Goal: Navigation & Orientation: Understand site structure

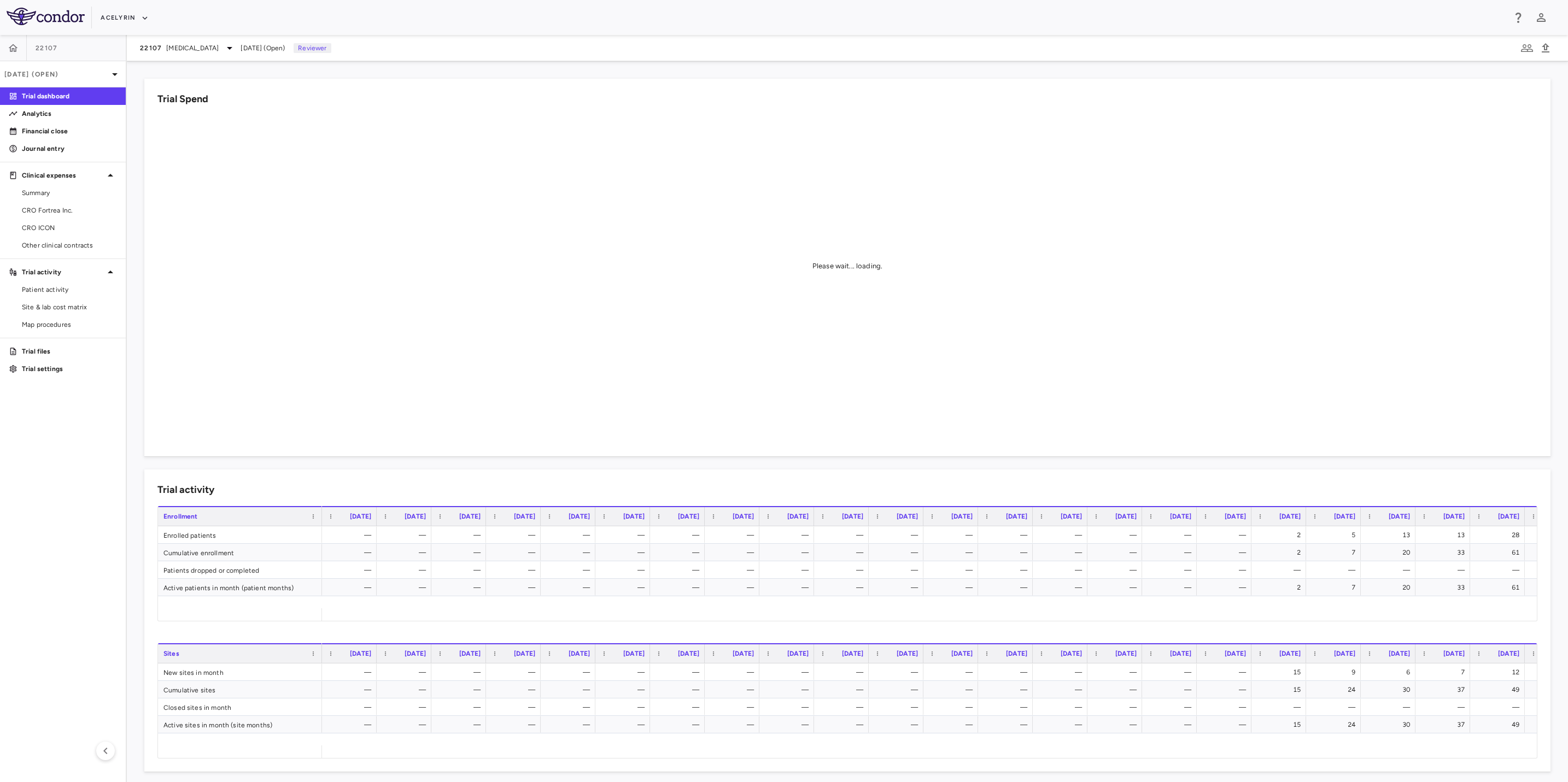
click at [90, 444] on aside "22107 [DATE] (Open) Trial dashboard Analytics Financial close Journal entry Cli…" at bounding box center [63, 408] width 127 height 747
click at [45, 109] on p "Analytics" at bounding box center [69, 114] width 95 height 10
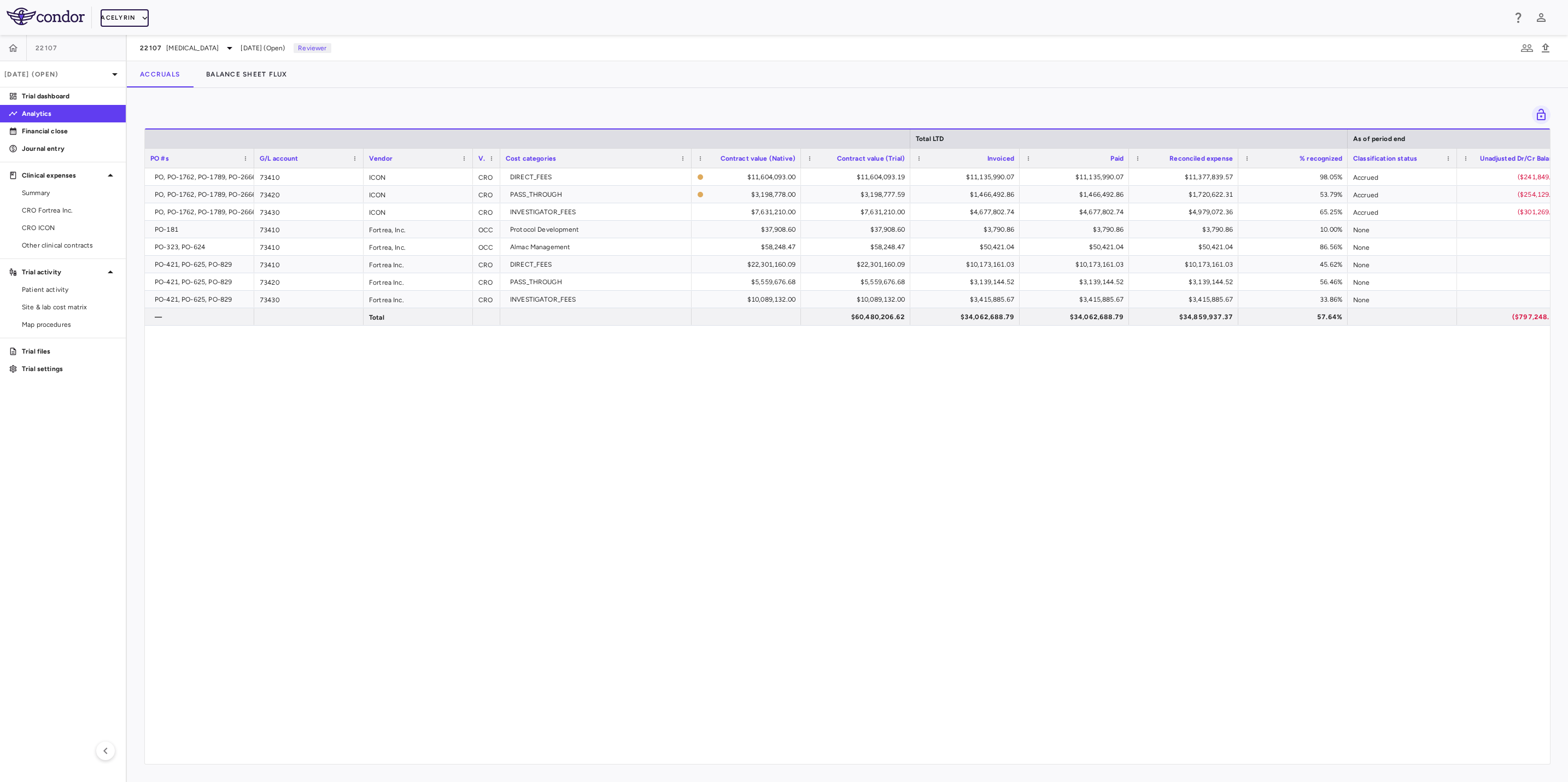
click at [111, 22] on button "Acelyrin" at bounding box center [124, 18] width 48 height 18
click at [130, 37] on li "Acelyrin" at bounding box center [147, 39] width 91 height 16
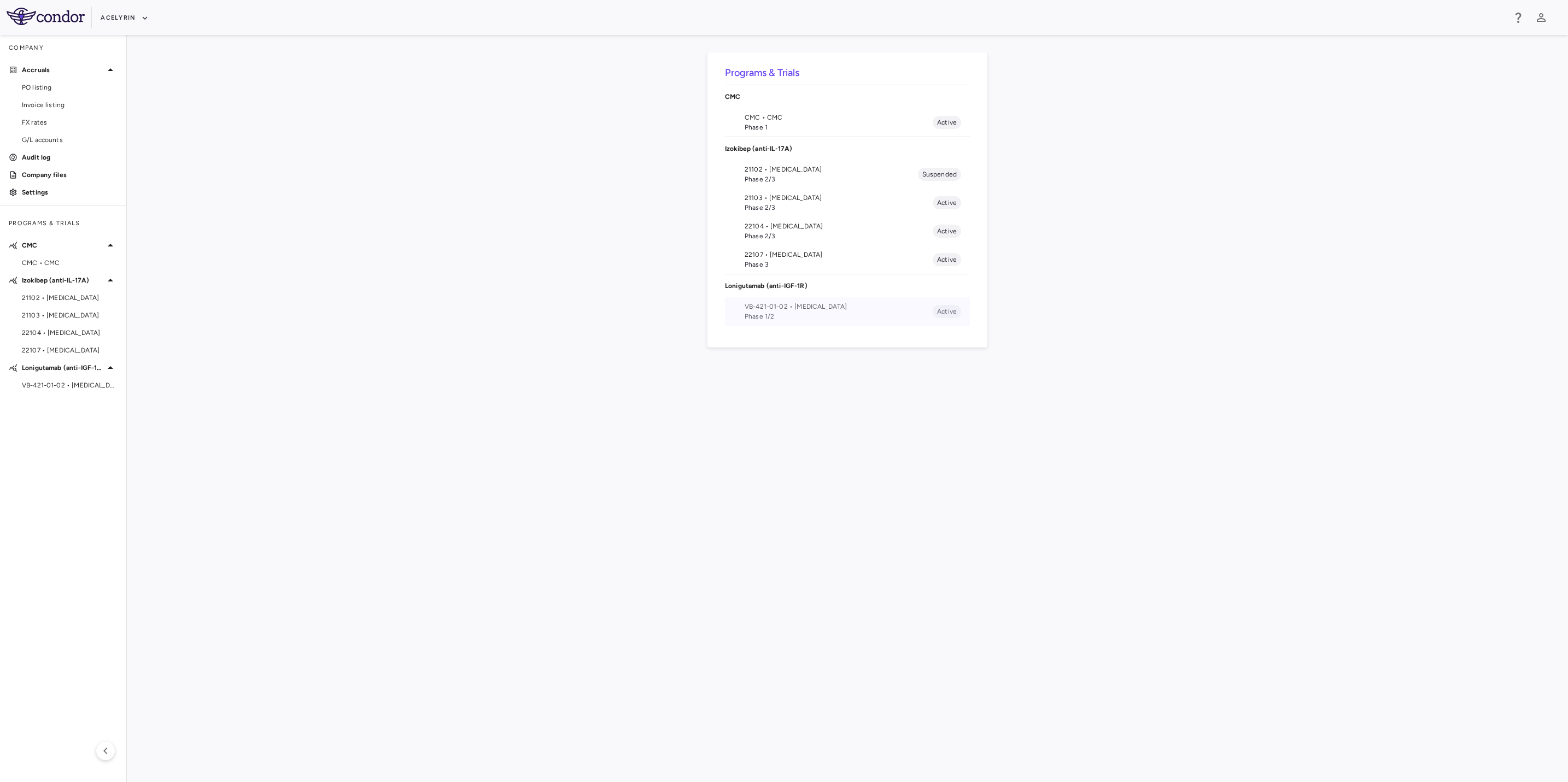
click at [792, 313] on span "Phase 1/2" at bounding box center [838, 316] width 188 height 10
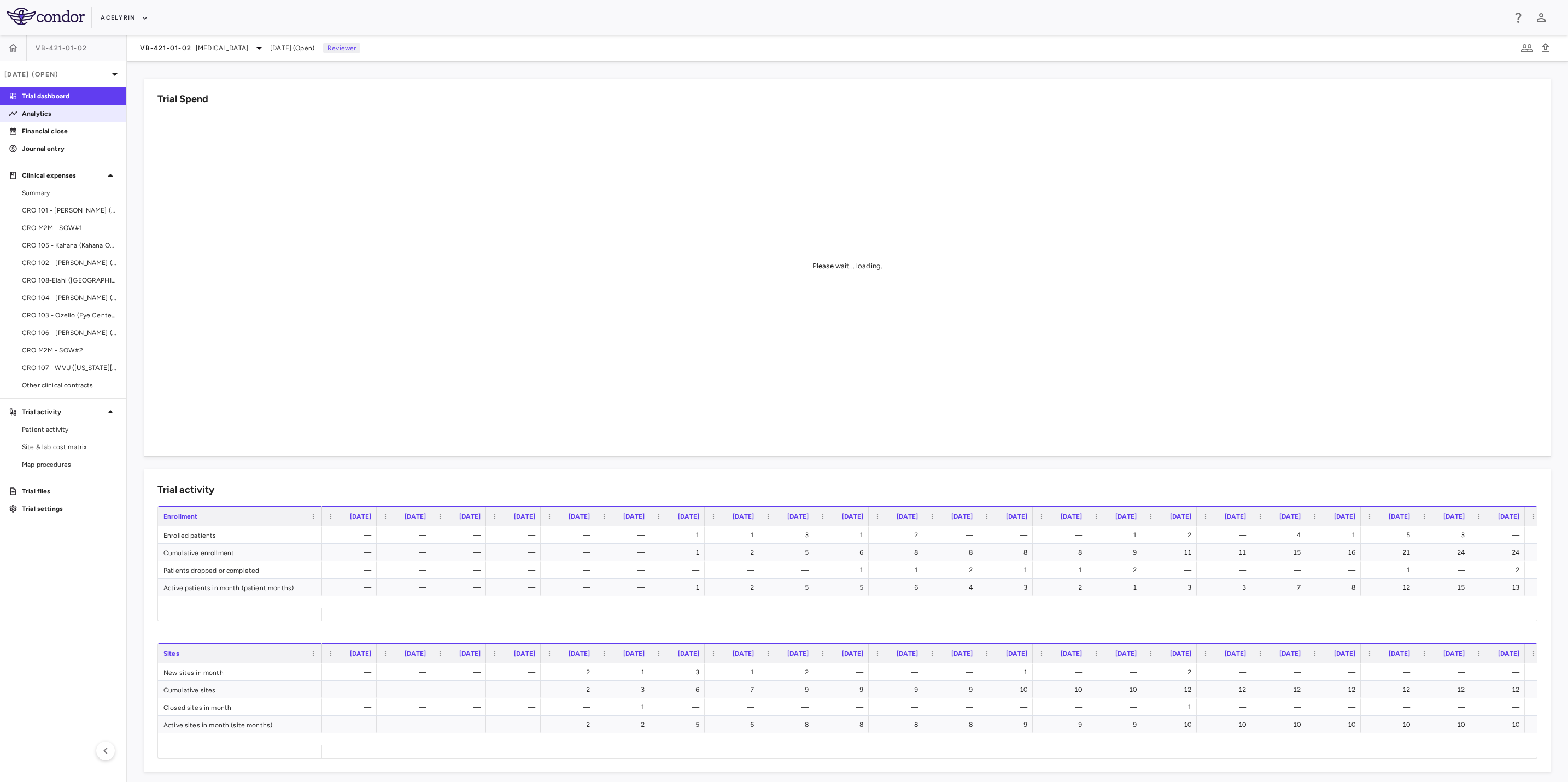
click at [51, 116] on p "Analytics" at bounding box center [69, 114] width 95 height 10
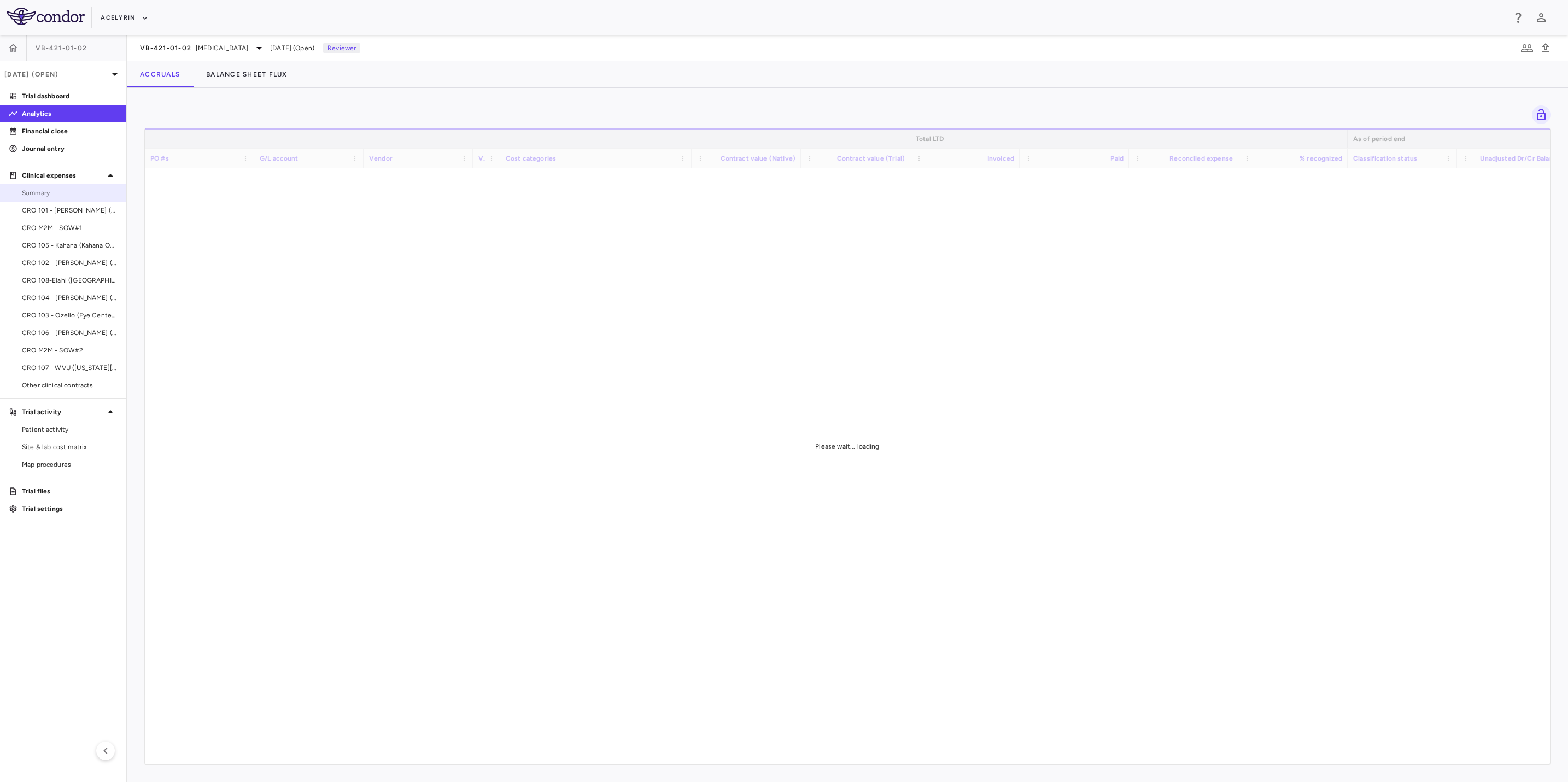
click at [38, 190] on span "Summary" at bounding box center [69, 193] width 95 height 10
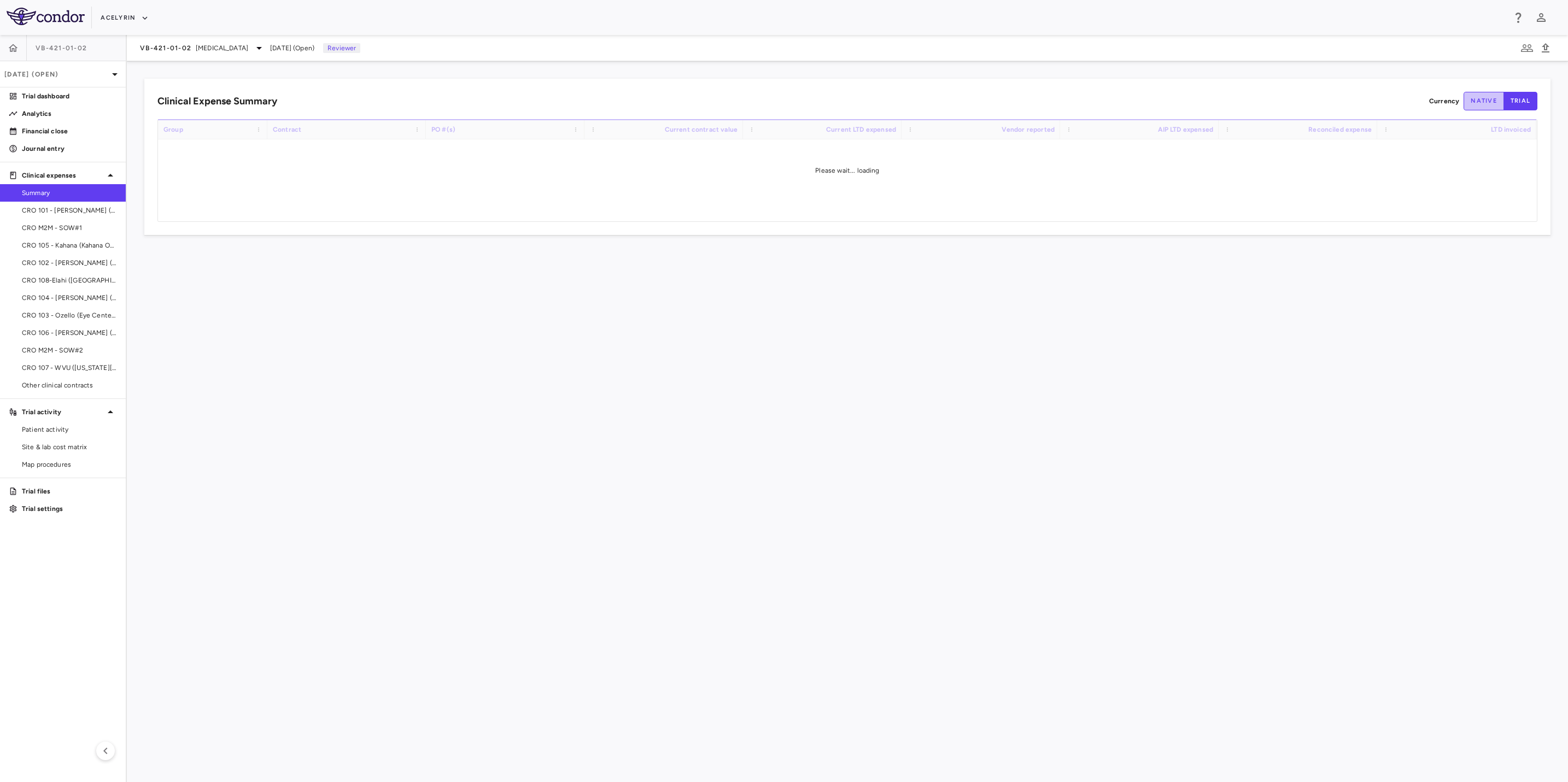
click at [1486, 97] on button "native" at bounding box center [1483, 101] width 40 height 19
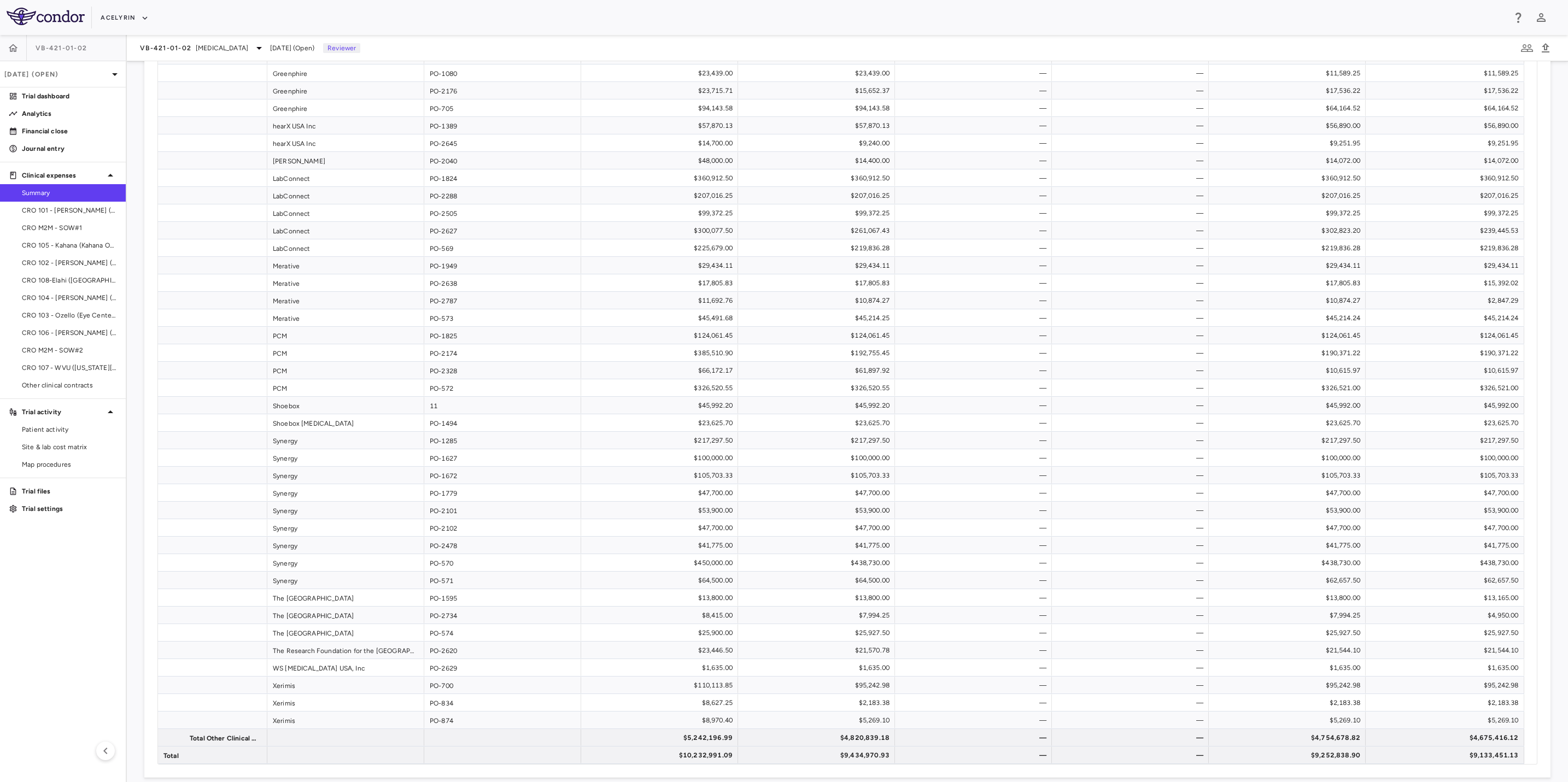
scroll to position [1313, 0]
click at [62, 128] on p "Financial close" at bounding box center [69, 131] width 95 height 10
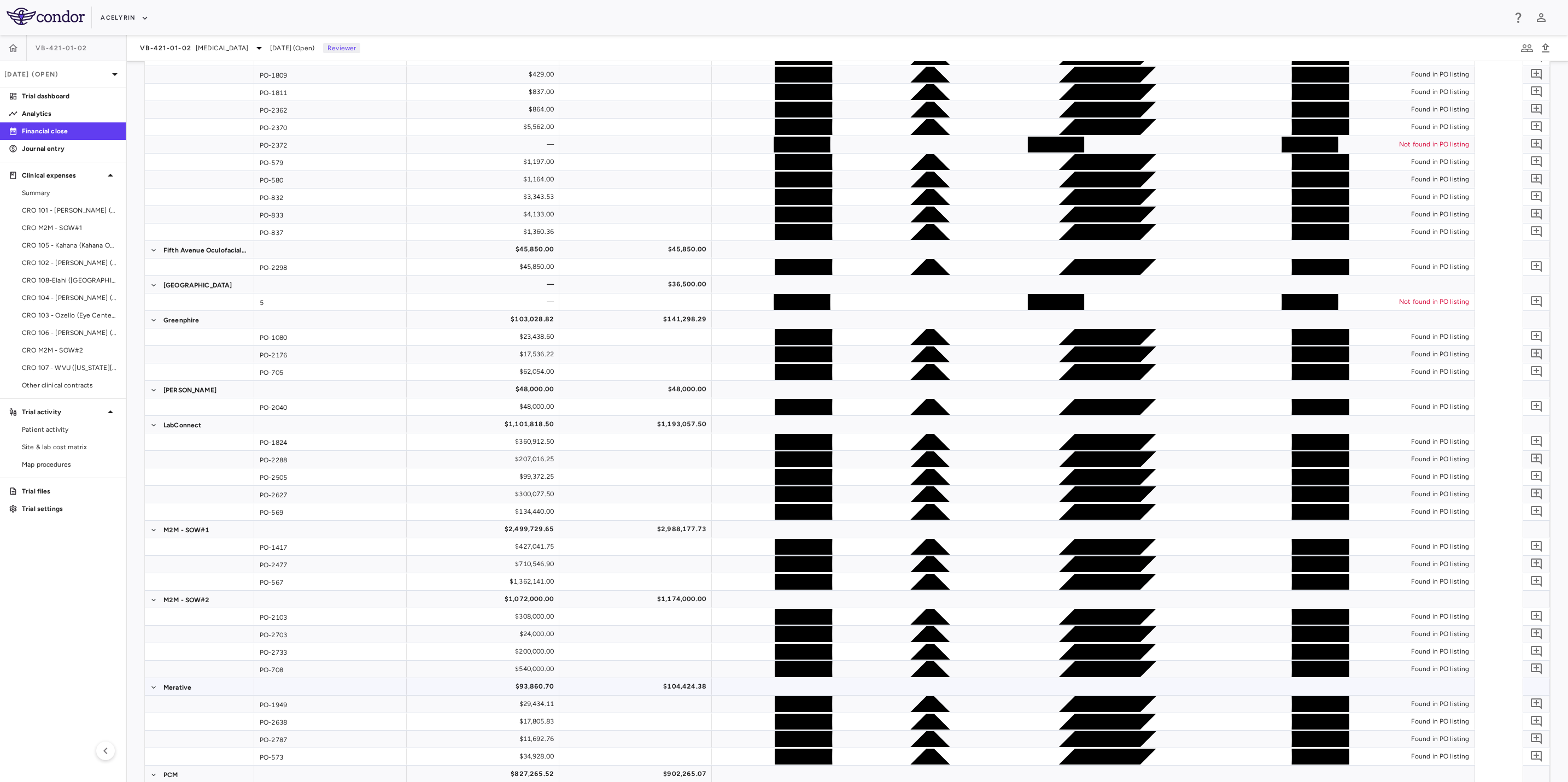
scroll to position [668, 0]
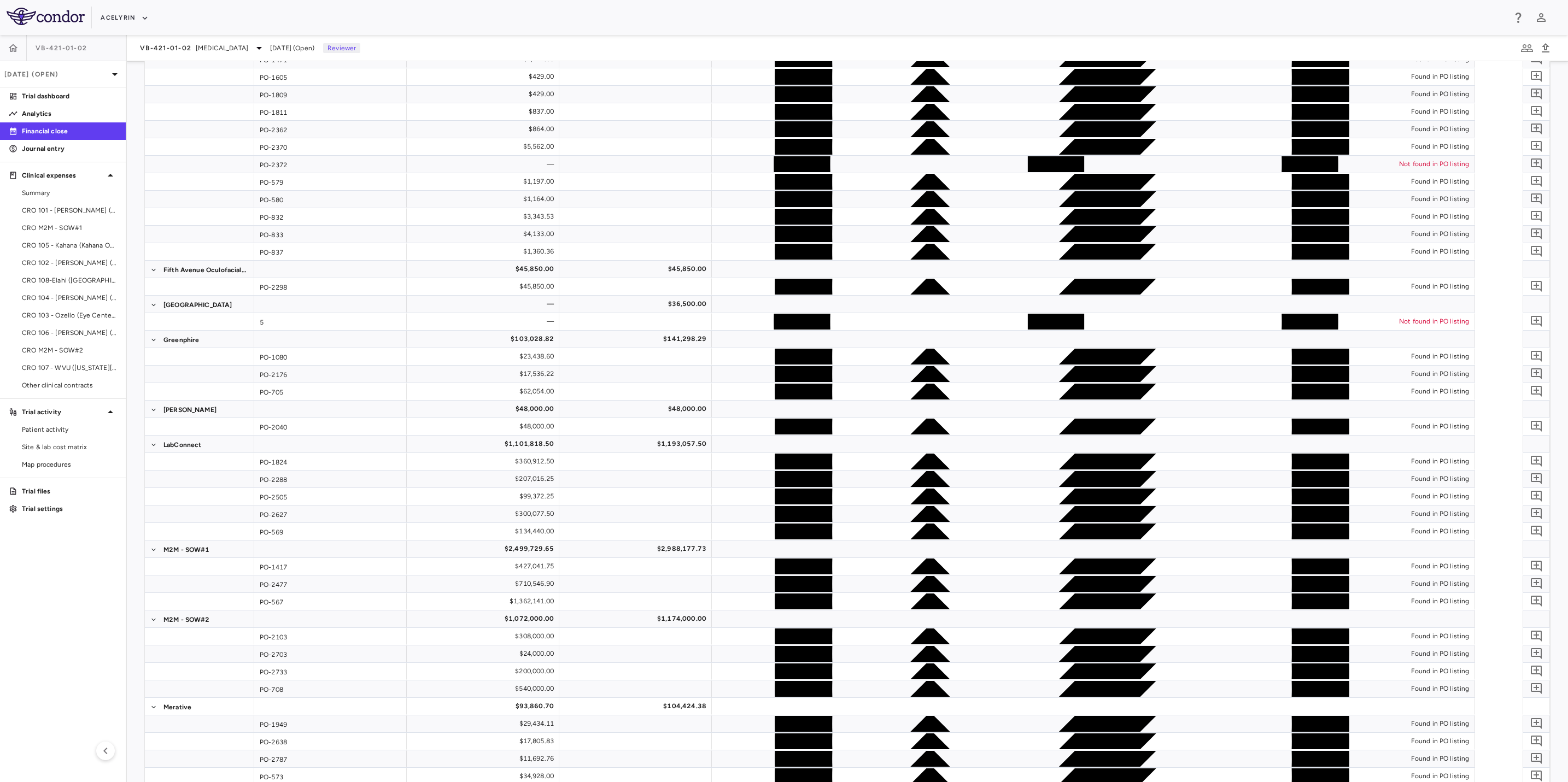
drag, startPoint x: 43, startPoint y: 117, endPoint x: 69, endPoint y: 133, distance: 30.5
click at [43, 117] on p "Analytics" at bounding box center [69, 114] width 95 height 10
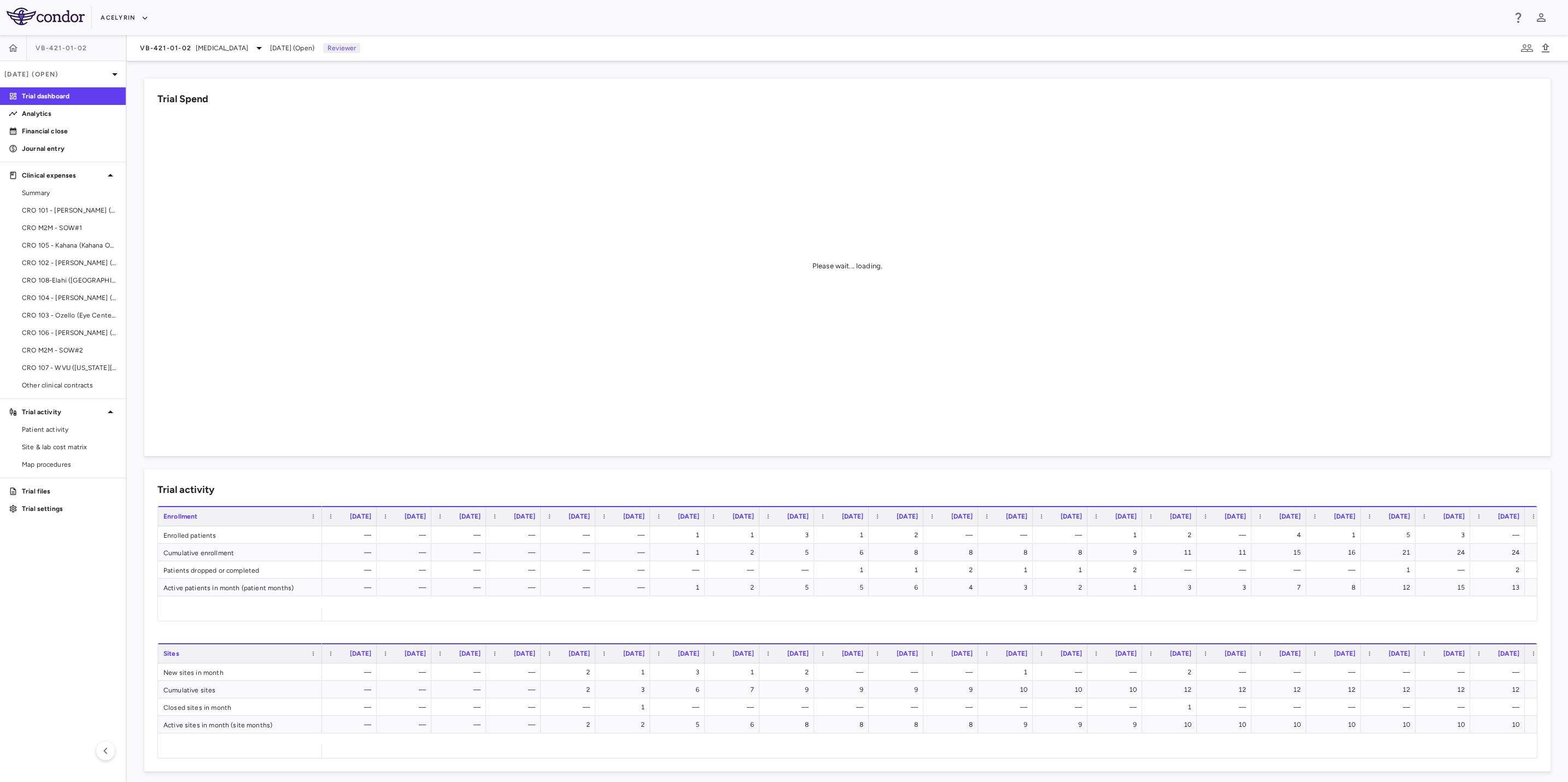
click at [83, 579] on aside "VB-421-01-02 Sep 2025 (Open) Trial dashboard Analytics Financial close Journal …" at bounding box center [63, 408] width 127 height 747
click at [620, 20] on div "Acelyrin" at bounding box center [802, 18] width 1404 height 18
click at [478, 28] on div "Acelyrin" at bounding box center [784, 17] width 1568 height 35
click at [76, 536] on aside "VB-421-01-02 Sep 2025 (Open) Trial dashboard Analytics Financial close Journal …" at bounding box center [63, 408] width 127 height 747
click at [66, 593] on aside "VB-421-01-02 Sep 2025 (Open) Trial dashboard Analytics Financial close Journal …" at bounding box center [63, 408] width 127 height 747
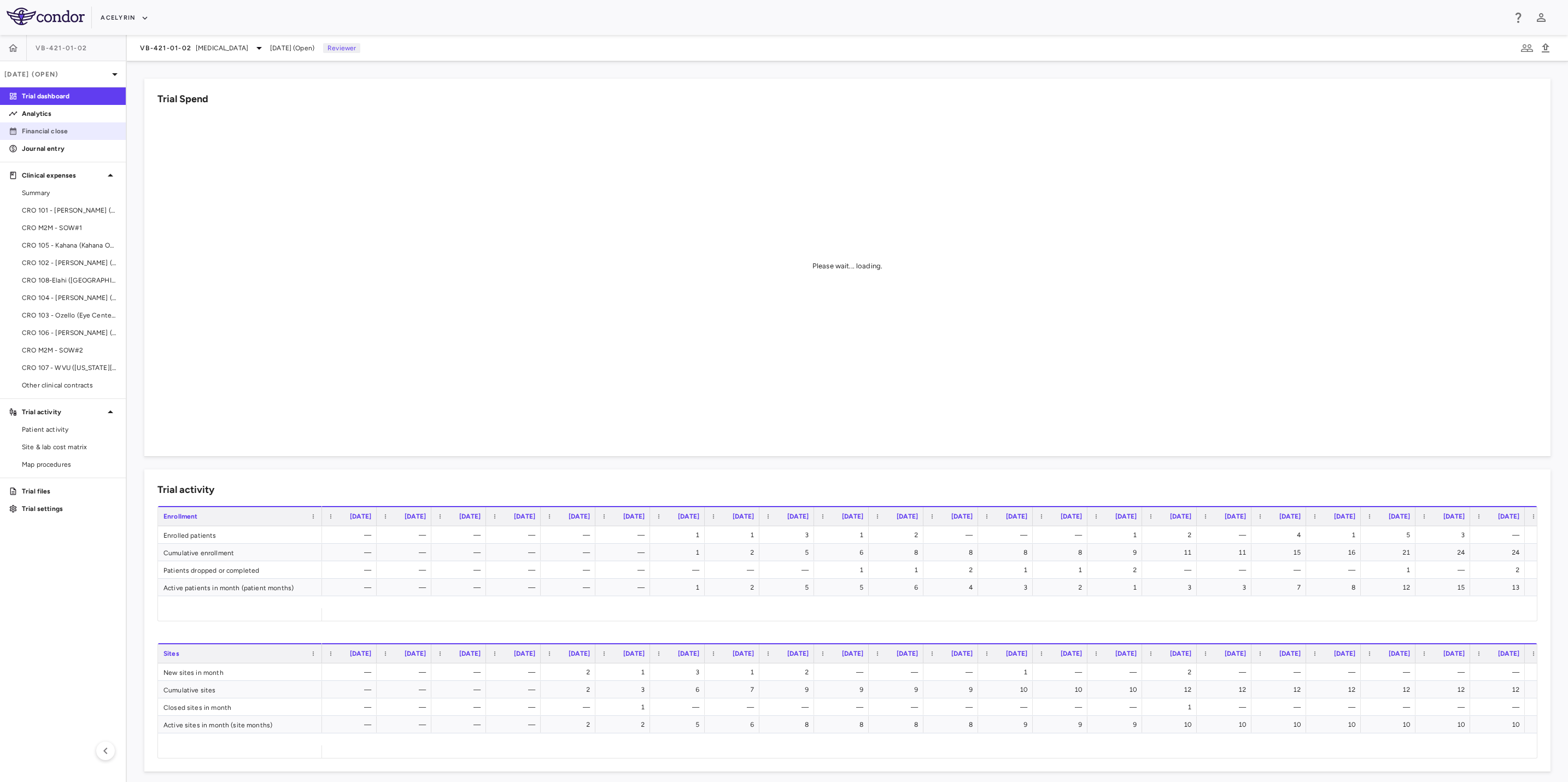
click at [51, 130] on p "Financial close" at bounding box center [69, 131] width 95 height 10
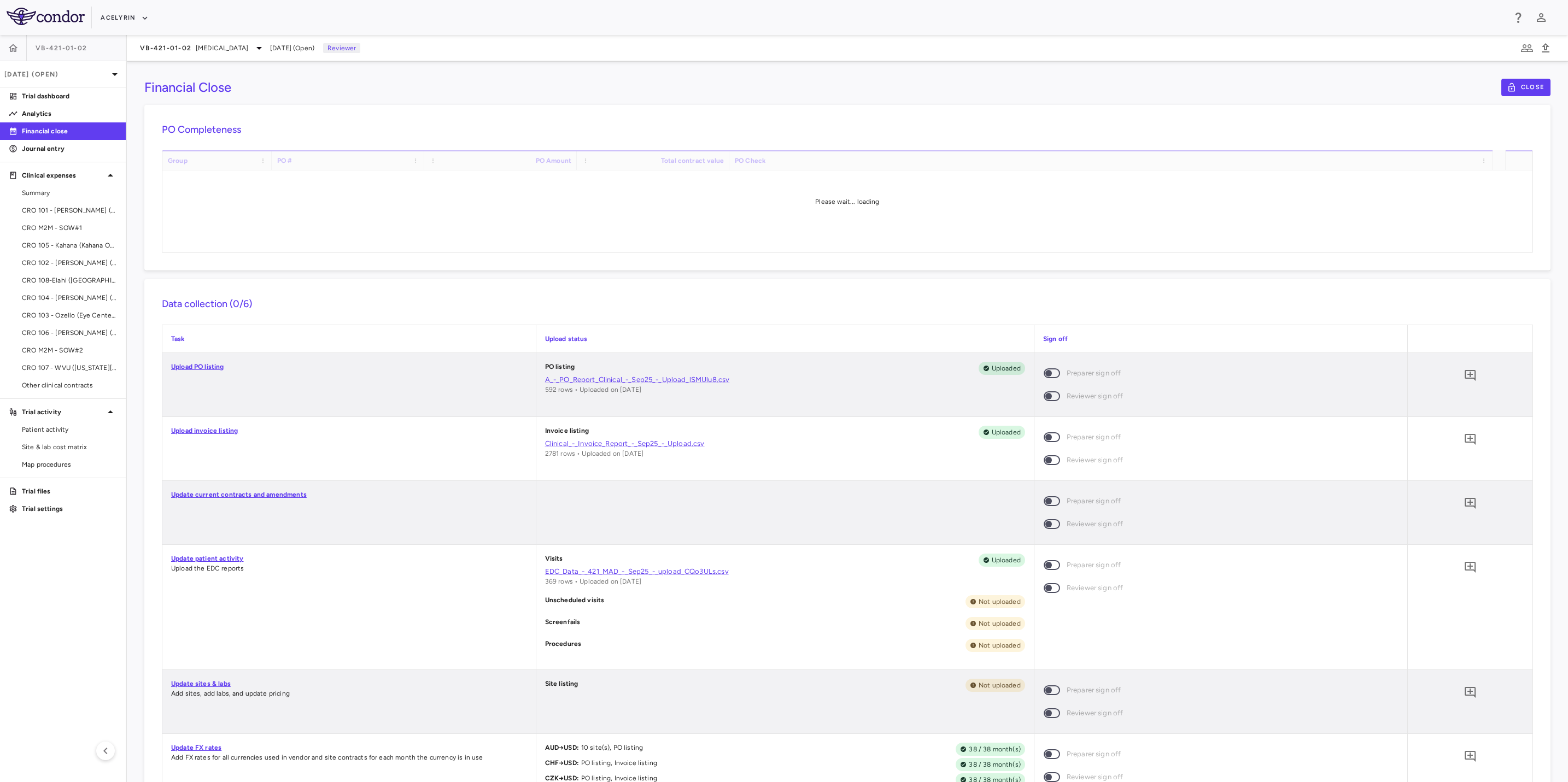
click at [584, 80] on div "Financial Close Close" at bounding box center [847, 87] width 1406 height 18
click at [668, 83] on div "Financial Close Close" at bounding box center [847, 87] width 1406 height 18
click at [64, 584] on aside "VB-421-01-02 Sep 2025 (Open) Trial dashboard Analytics Financial close Journal …" at bounding box center [63, 408] width 127 height 747
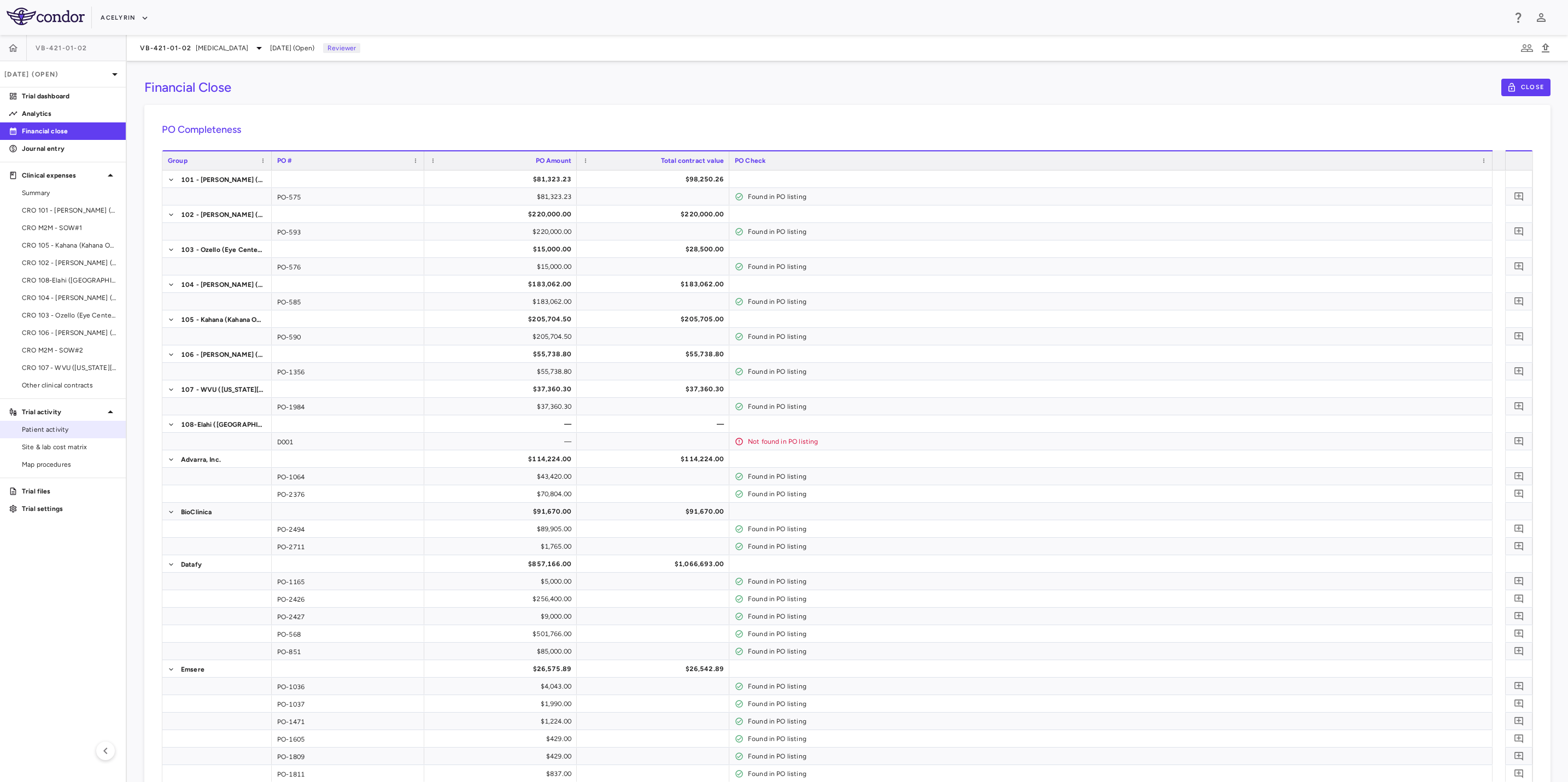
click at [83, 428] on span "Patient activity" at bounding box center [69, 430] width 95 height 10
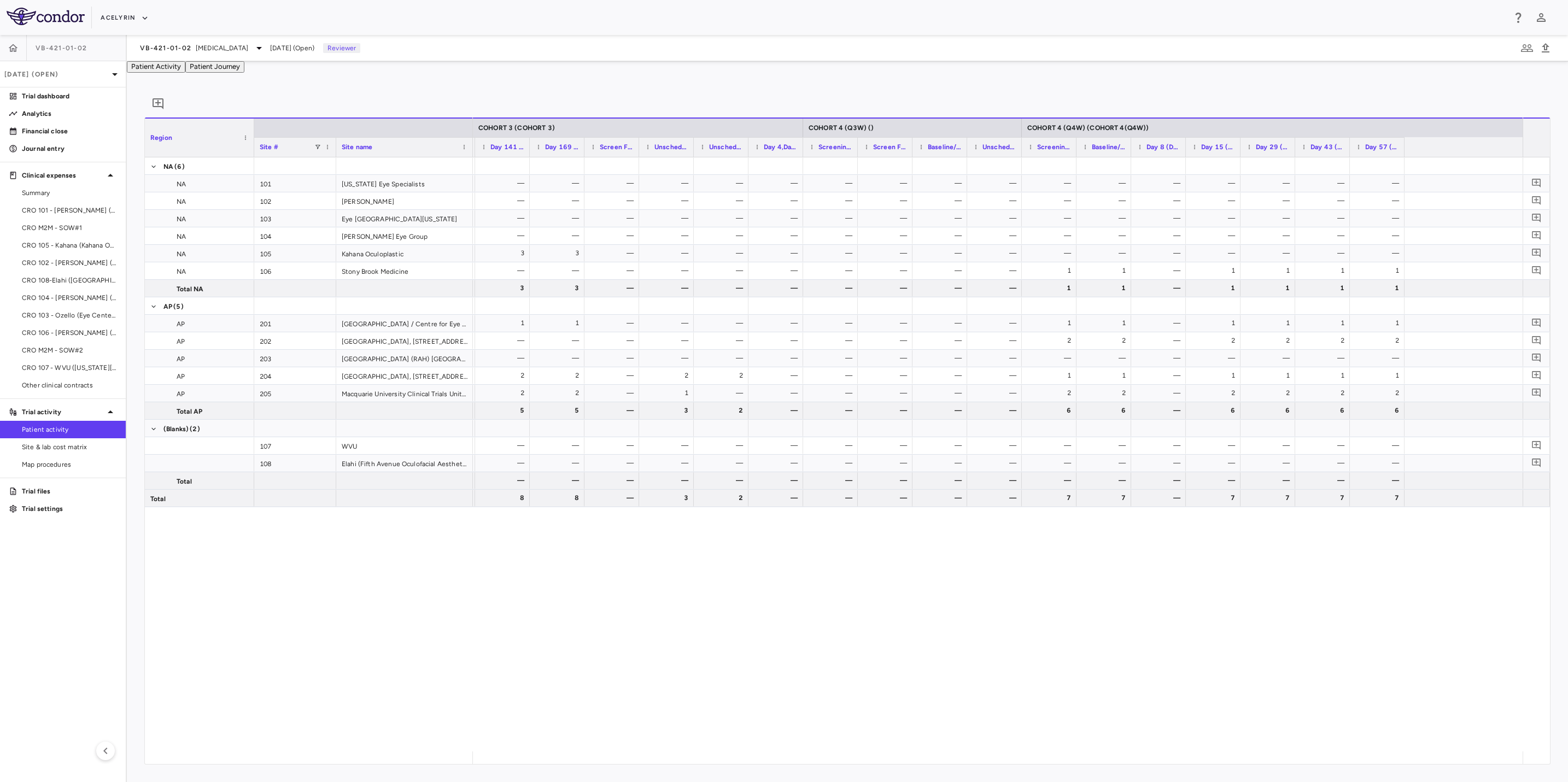
scroll to position [0, 2605]
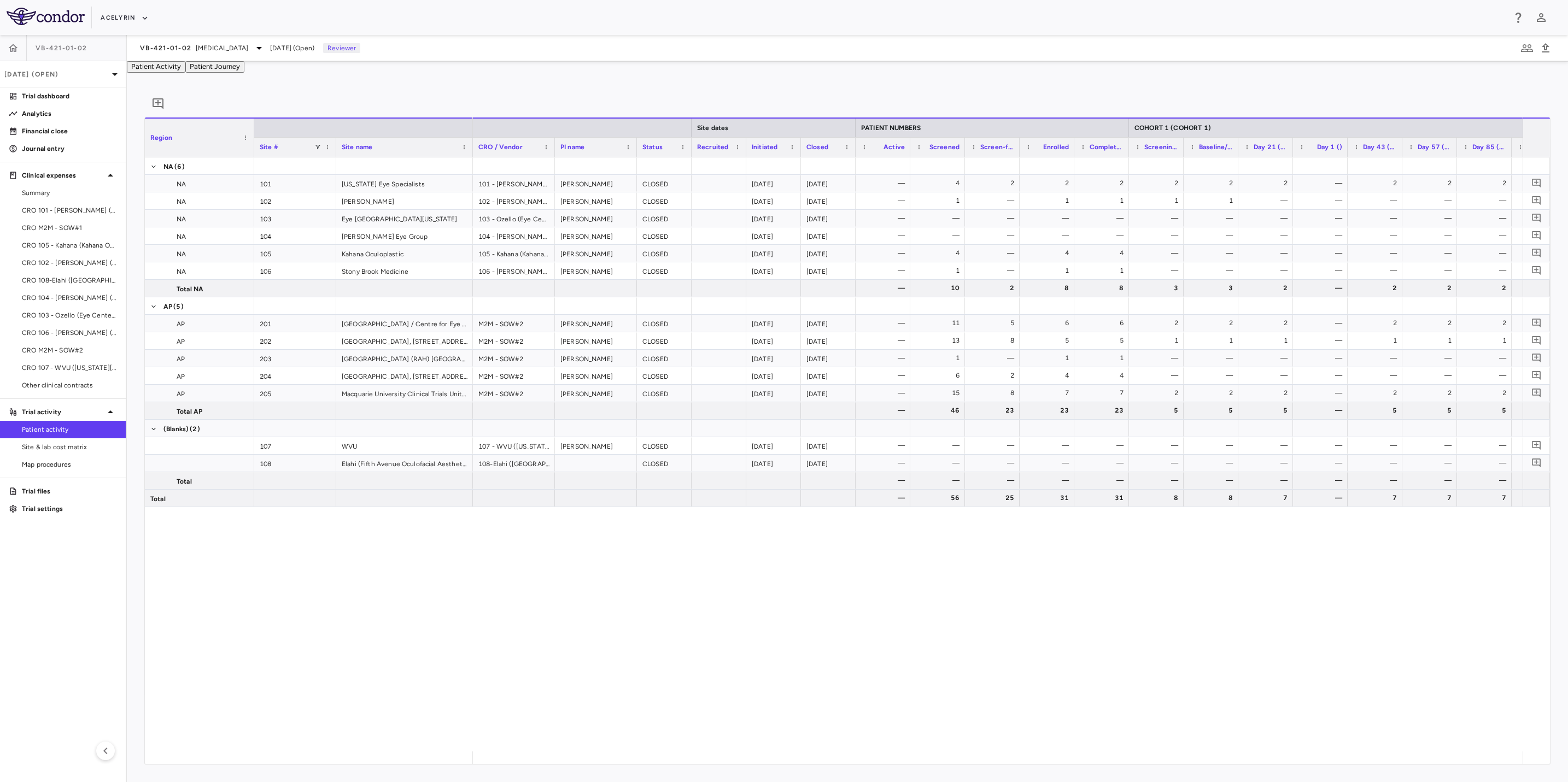
click at [513, 629] on div "101 - Kostick (East Coast Institute for Research) David Kostick CLOSED 2022-12-…" at bounding box center [998, 455] width 1050 height 594
click at [43, 449] on span "Site & lab cost matrix" at bounding box center [69, 447] width 95 height 10
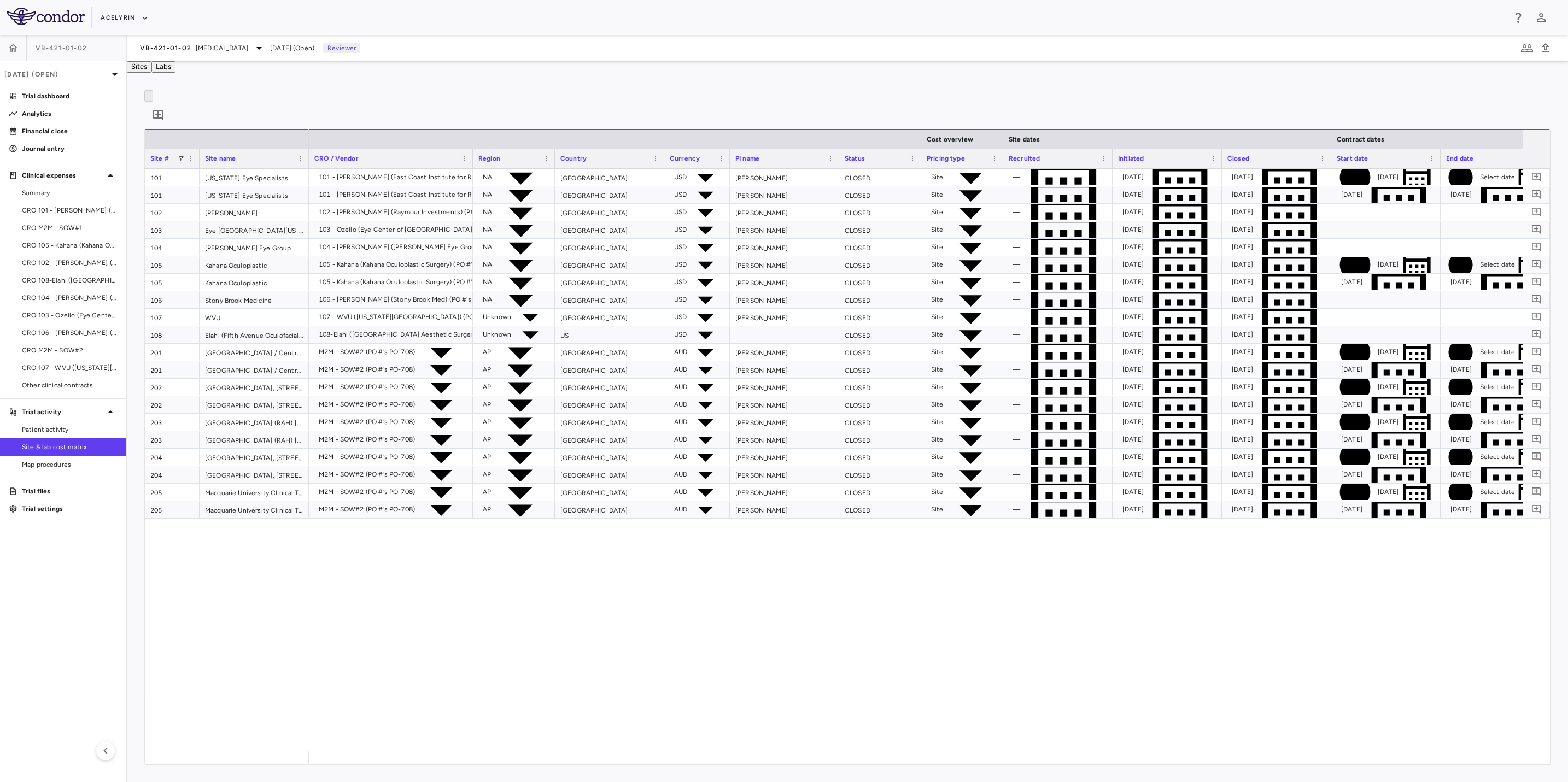
click at [670, 607] on div "101 - Kostick (East Coast Institute for Research) (PO #'s PO-575) NA United Sta…" at bounding box center [915, 460] width 1214 height 582
click at [74, 430] on span "Patient activity" at bounding box center [69, 430] width 95 height 10
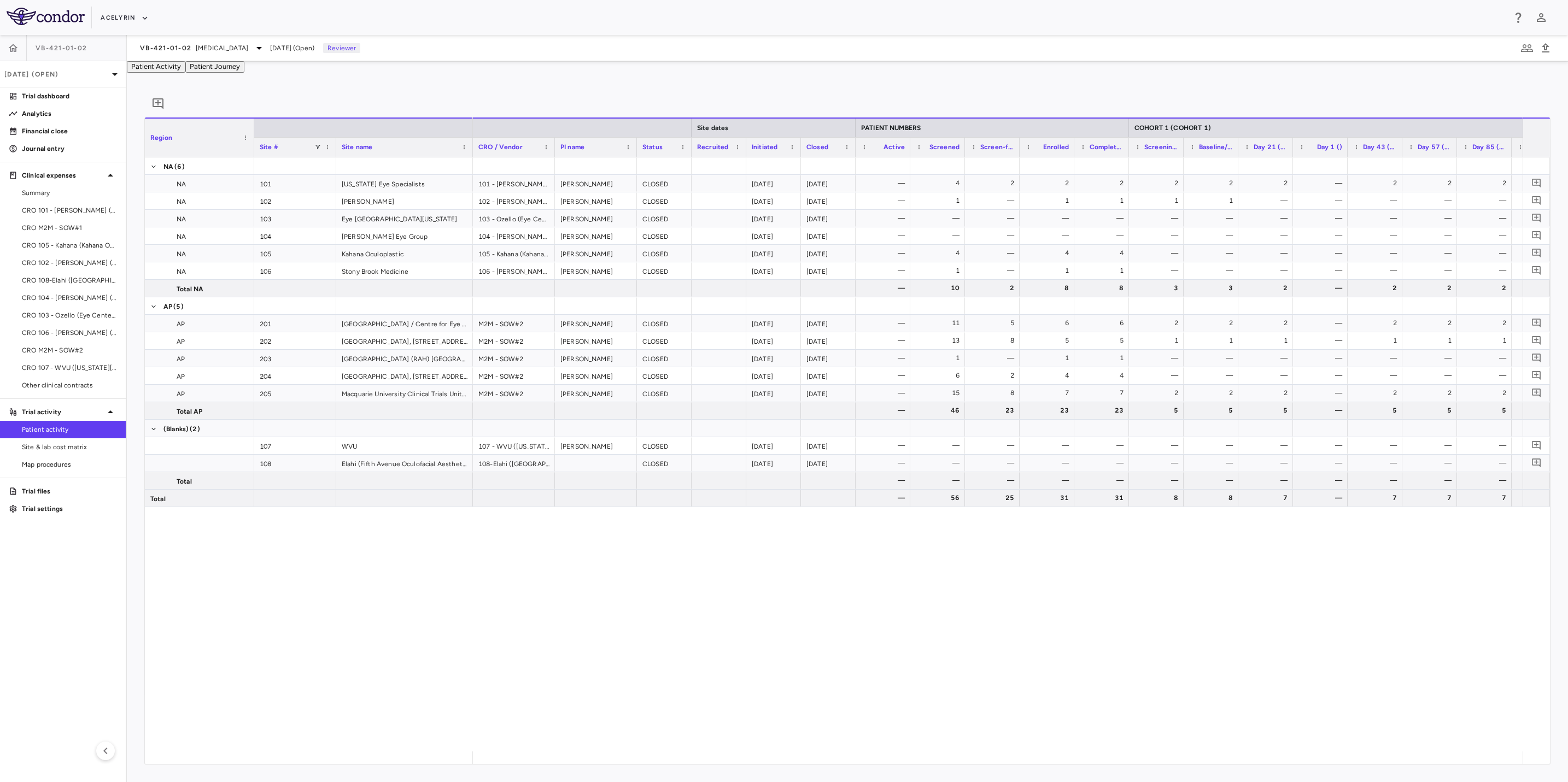
click at [423, 612] on div "NA (6) NA 101 Florida Eye Specialists NA 102 Raymond Douglas NA 103 Eye Center …" at bounding box center [847, 455] width 1405 height 594
drag, startPoint x: 724, startPoint y: 599, endPoint x: 350, endPoint y: 584, distance: 374.3
click at [712, 600] on div "101 - Kostick (East Coast Institute for Research) David Kostick CLOSED 2022-12-…" at bounding box center [998, 455] width 1050 height 594
drag, startPoint x: 348, startPoint y: 584, endPoint x: 374, endPoint y: 589, distance: 26.5
click at [352, 584] on div "NA (6) NA 101 Florida Eye Specialists NA 102 Raymond Douglas NA 103 Eye Center …" at bounding box center [847, 455] width 1405 height 594
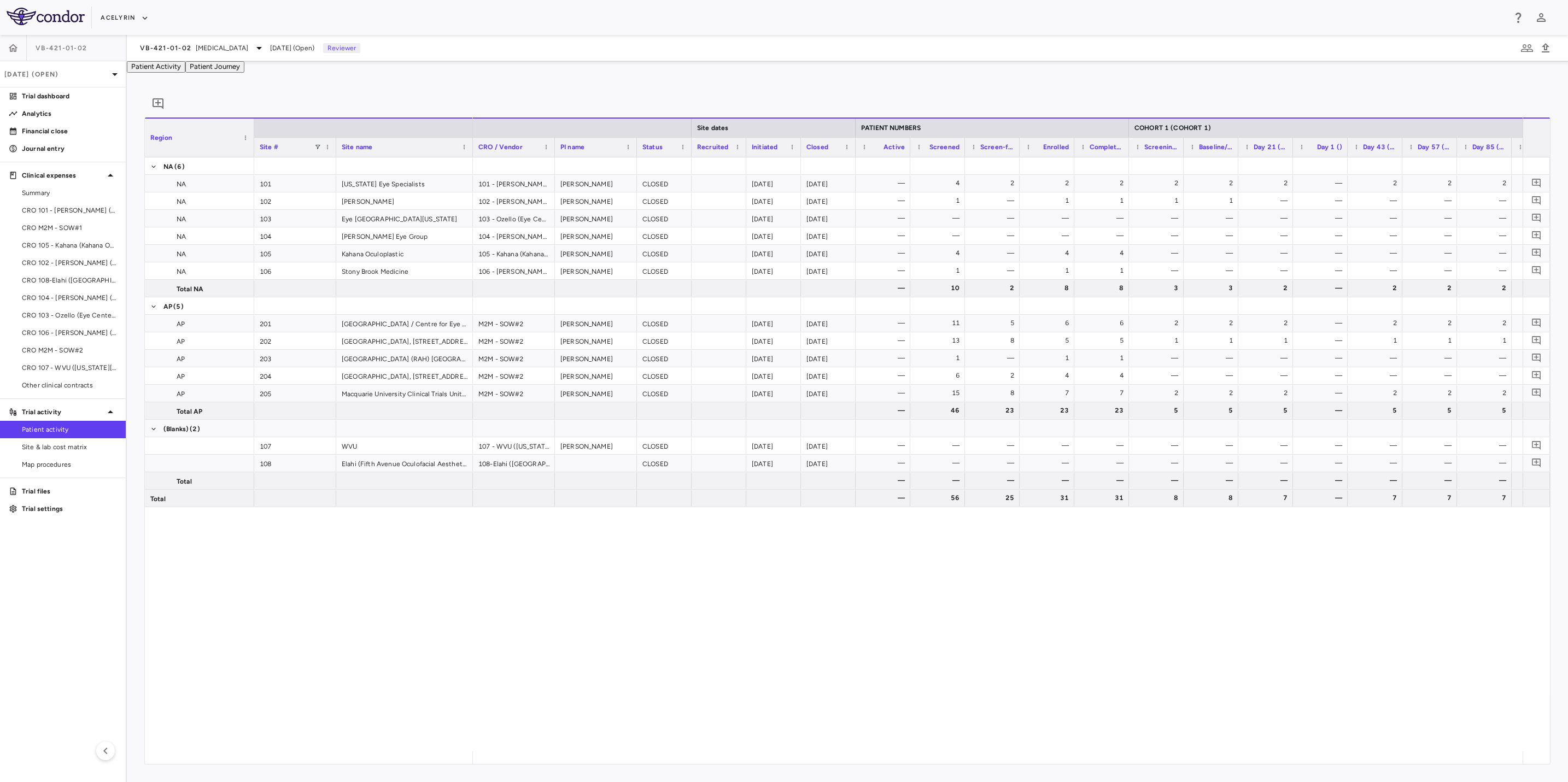
drag, startPoint x: 394, startPoint y: 658, endPoint x: 374, endPoint y: 641, distance: 26.2
click at [394, 658] on div "NA (6) NA 101 Florida Eye Specialists NA 102 Raymond Douglas NA 103 Eye Center …" at bounding box center [847, 455] width 1405 height 594
click at [10, 45] on icon "button" at bounding box center [13, 48] width 11 height 11
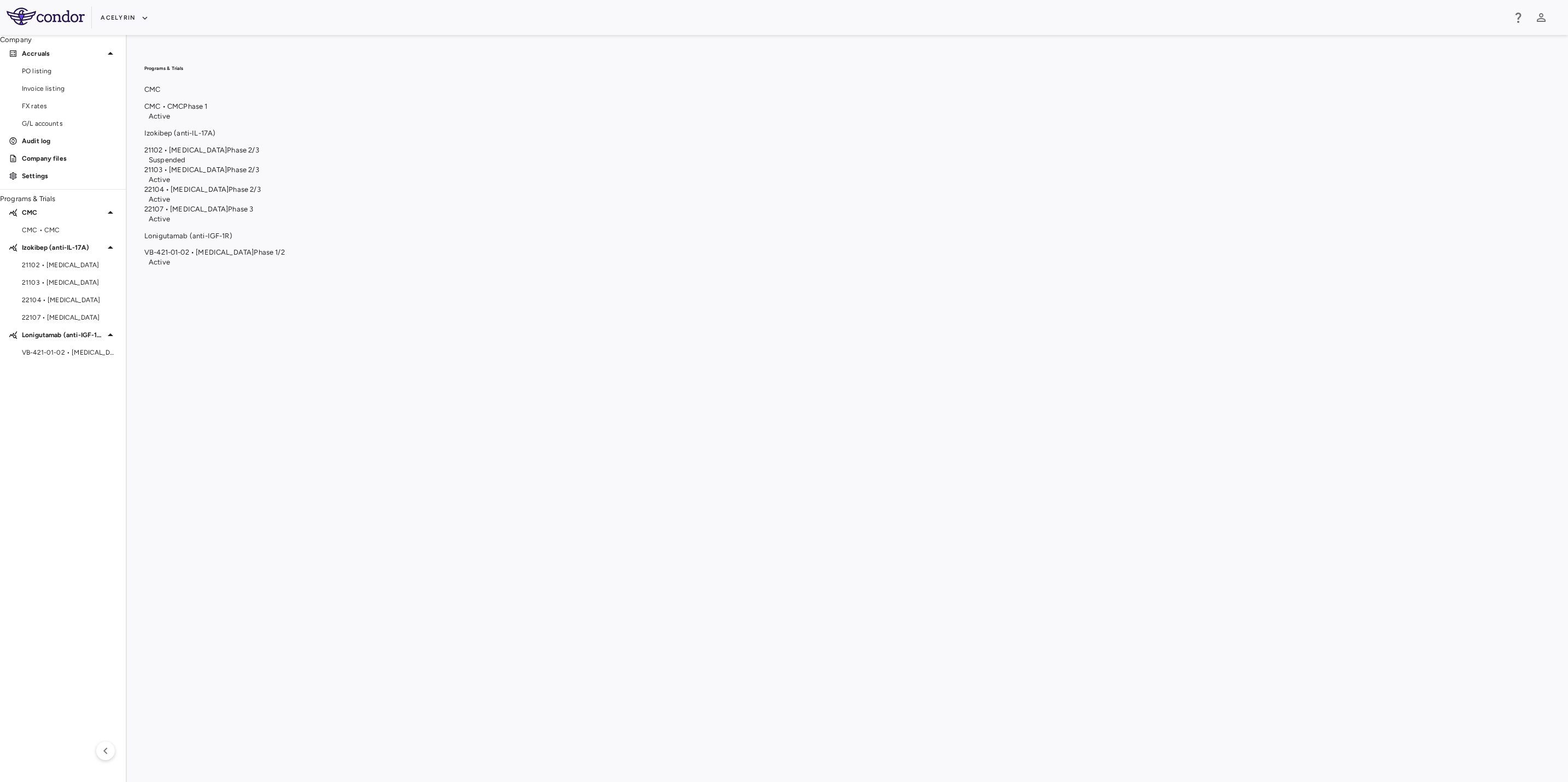
click at [936, 424] on div "Programs & Trials CMC CMC • CMC Phase 1 Active Izokibep (anti-IL-17A) 21102 • H…" at bounding box center [847, 408] width 1406 height 712
drag, startPoint x: 573, startPoint y: 407, endPoint x: 635, endPoint y: 420, distance: 63.3
click at [634, 420] on div "Programs & Trials CMC CMC • CMC Phase 1 Active Izokibep (anti-IL-17A) 21102 • H…" at bounding box center [847, 408] width 1406 height 712
click at [651, 591] on div "Programs & Trials CMC CMC • CMC Phase 1 Active Izokibep (anti-IL-17A) 21102 • H…" at bounding box center [847, 408] width 1406 height 712
click at [596, 266] on div "Programs & Trials CMC CMC • CMC Phase 1 Active Izokibep (anti-IL-17A) 21102 • H…" at bounding box center [847, 408] width 1406 height 712
